Goal: Entertainment & Leisure: Consume media (video, audio)

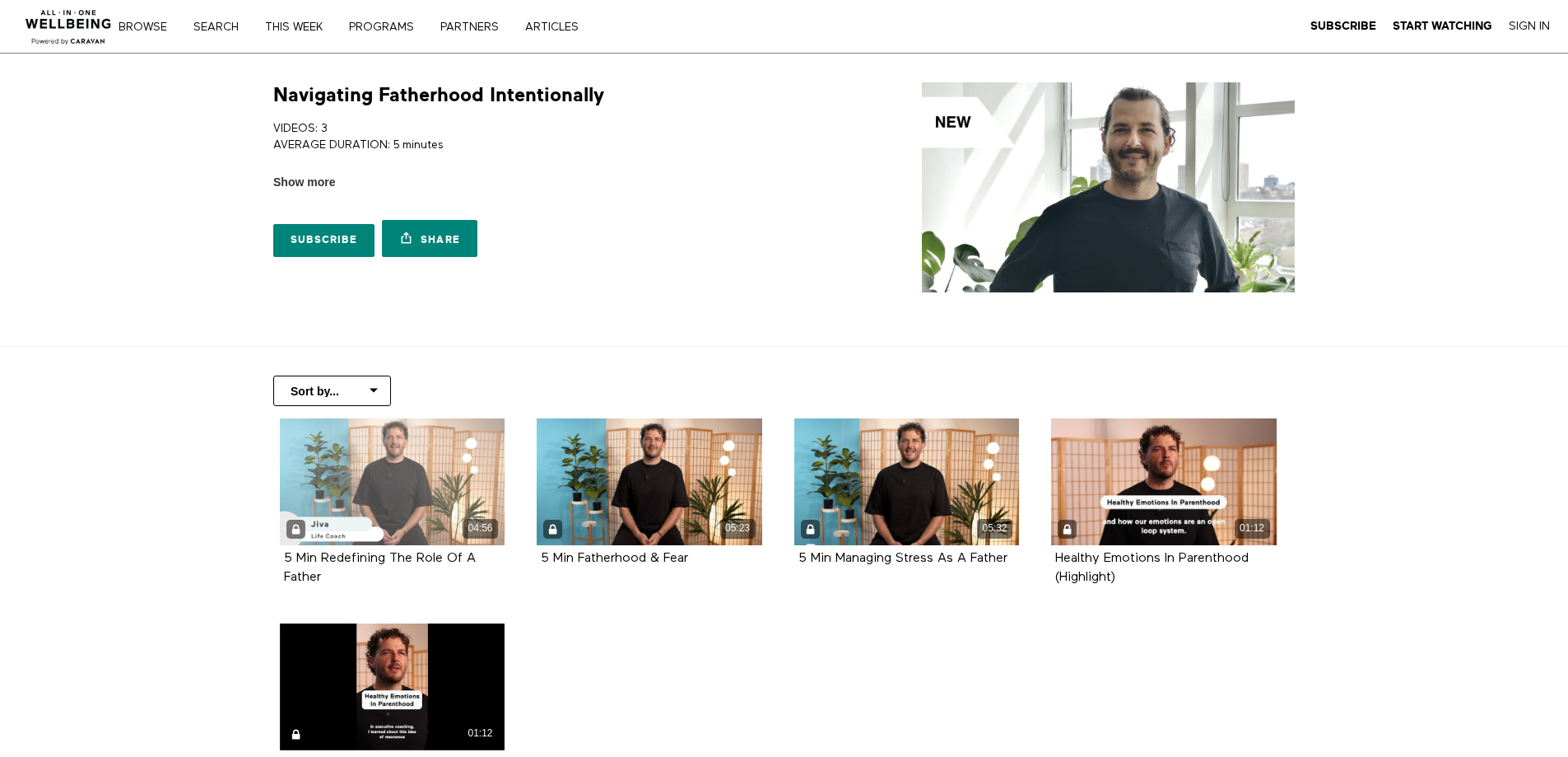
click at [372, 503] on div "04:56" at bounding box center [393, 482] width 226 height 127
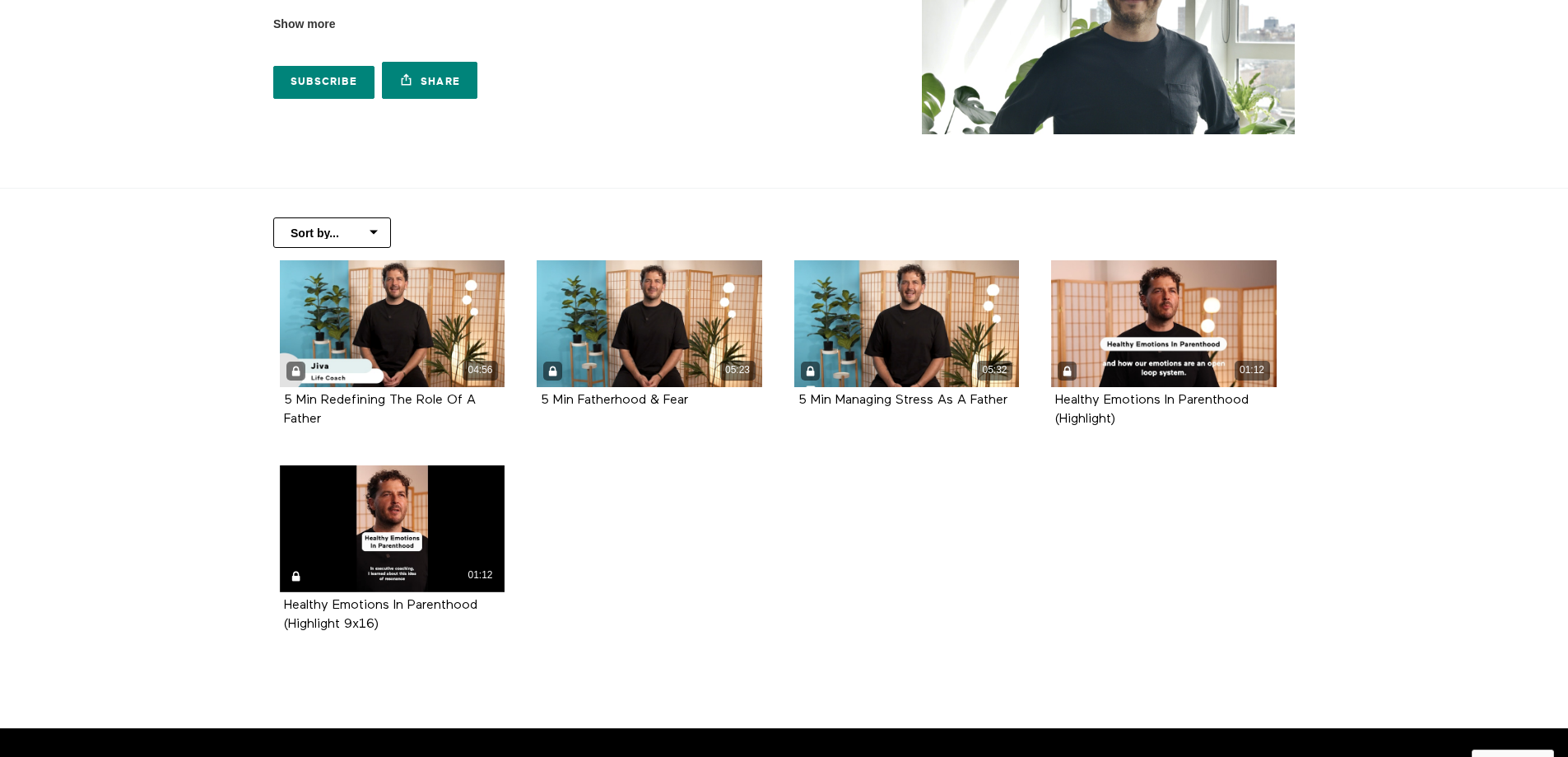
scroll to position [165, 0]
